Goal: Communication & Community: Answer question/provide support

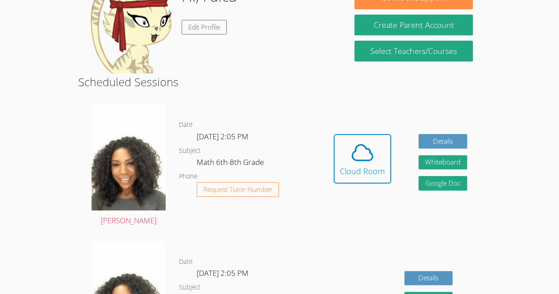
scroll to position [163, 0]
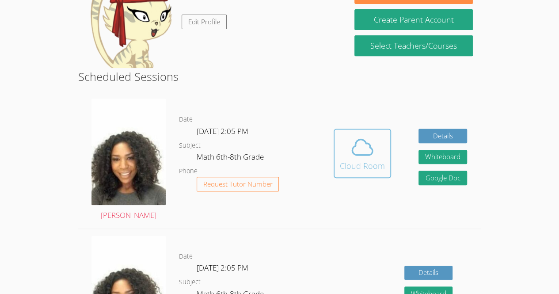
click at [373, 161] on div "Cloud Room" at bounding box center [362, 165] width 45 height 12
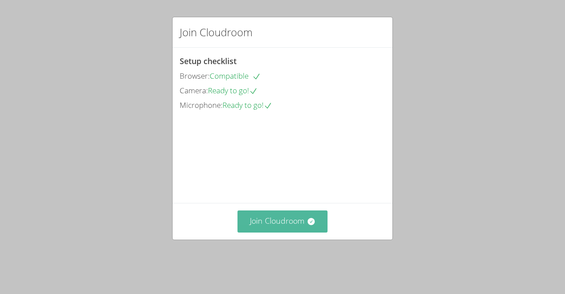
click at [311, 225] on icon at bounding box center [310, 221] width 7 height 7
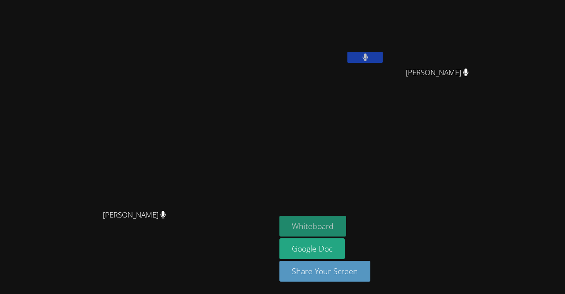
click at [346, 235] on button "Whiteboard" at bounding box center [313, 226] width 67 height 21
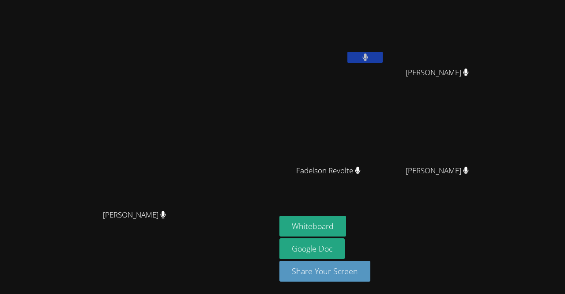
click at [385, 41] on video at bounding box center [332, 33] width 105 height 59
click at [385, 69] on div "Faica Lamy" at bounding box center [332, 51] width 105 height 95
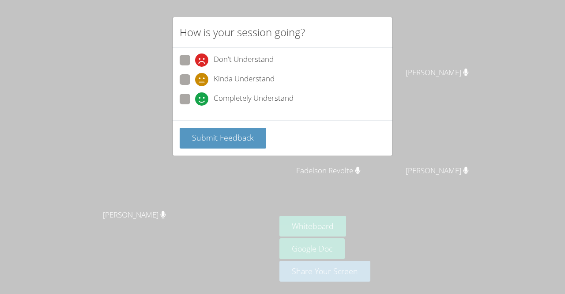
click at [242, 102] on span "Completely Understand" at bounding box center [254, 98] width 80 height 13
click at [203, 101] on input "Completely Understand" at bounding box center [199, 98] width 8 height 8
radio input "true"
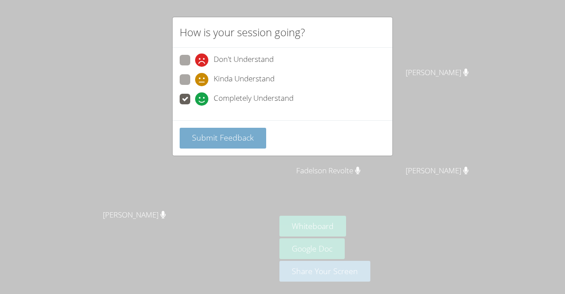
click at [238, 133] on span "Submit Feedback" at bounding box center [223, 137] width 62 height 11
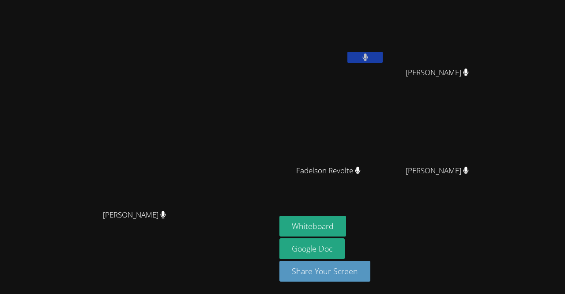
click at [493, 191] on div "Dawenska Titus" at bounding box center [440, 178] width 105 height 35
click at [493, 183] on div "Dawenska Titus" at bounding box center [440, 178] width 105 height 35
click at [467, 224] on div "Whiteboard Google Doc Share Your Screen" at bounding box center [387, 252] width 214 height 73
click at [383, 54] on button at bounding box center [365, 57] width 35 height 11
click at [368, 58] on icon at bounding box center [366, 57] width 6 height 8
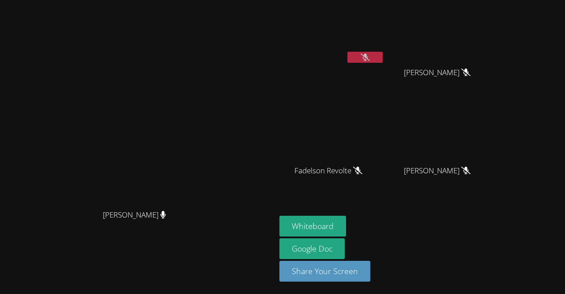
click at [370, 55] on icon at bounding box center [365, 57] width 9 height 8
click at [383, 53] on button at bounding box center [365, 57] width 35 height 11
click at [383, 60] on button at bounding box center [365, 57] width 35 height 11
click at [370, 53] on icon at bounding box center [365, 57] width 9 height 8
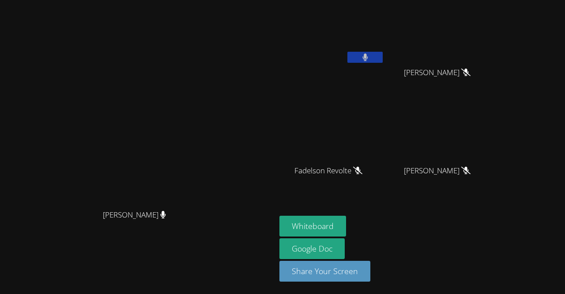
click at [383, 54] on button at bounding box center [365, 57] width 35 height 11
click at [383, 60] on button at bounding box center [365, 57] width 35 height 11
